Goal: Information Seeking & Learning: Learn about a topic

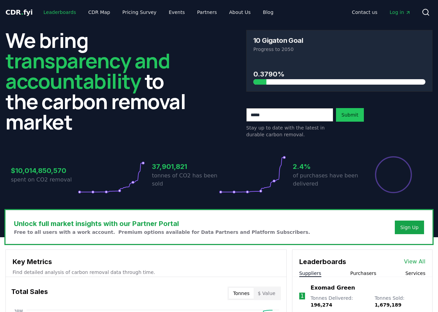
click at [57, 11] on link "Leaderboards" at bounding box center [59, 12] width 43 height 12
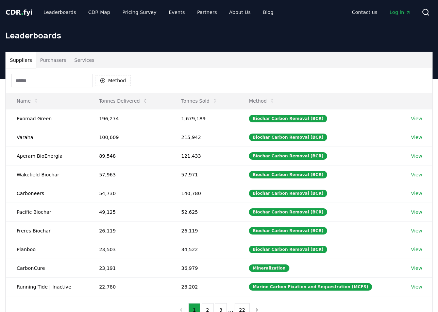
click at [61, 64] on button "Purchasers" at bounding box center [53, 60] width 34 height 16
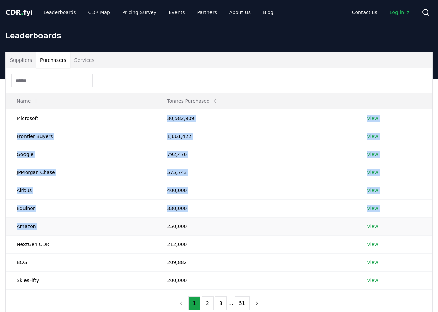
drag, startPoint x: 158, startPoint y: 116, endPoint x: 201, endPoint y: 219, distance: 112.0
click at [201, 219] on tbody "Microsoft 30,582,909 View Frontier Buyers 1,661,422 View Google 792,476 View JP…" at bounding box center [219, 199] width 426 height 180
click at [201, 219] on td "250,000" at bounding box center [256, 226] width 200 height 18
drag, startPoint x: 201, startPoint y: 229, endPoint x: 179, endPoint y: 116, distance: 115.1
click at [180, 116] on tbody "Microsoft 30,582,909 View Frontier Buyers 1,661,422 View Google 792,476 View JP…" at bounding box center [219, 199] width 426 height 180
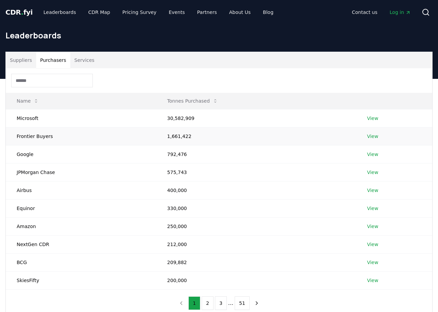
click at [165, 128] on td "1,661,422" at bounding box center [256, 136] width 200 height 18
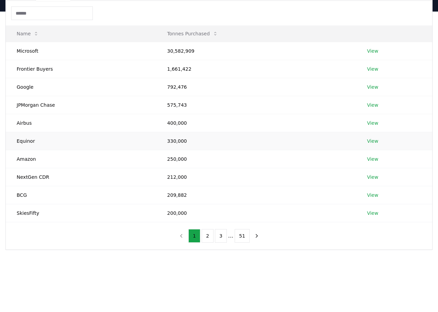
scroll to position [70, 0]
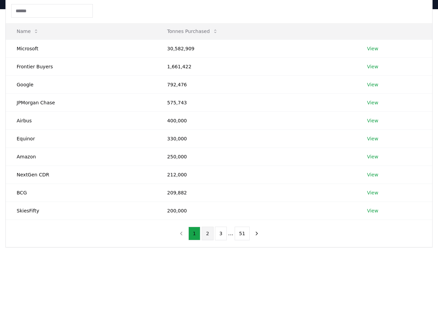
click at [207, 234] on button "2" at bounding box center [207, 234] width 12 height 14
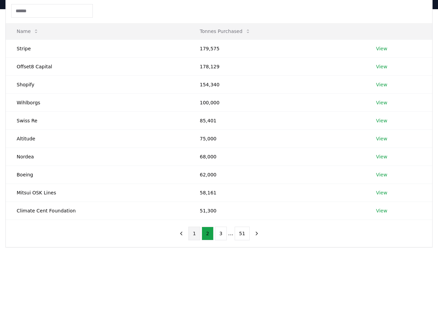
click at [194, 235] on button "1" at bounding box center [194, 234] width 12 height 14
